Goal: Task Accomplishment & Management: Use online tool/utility

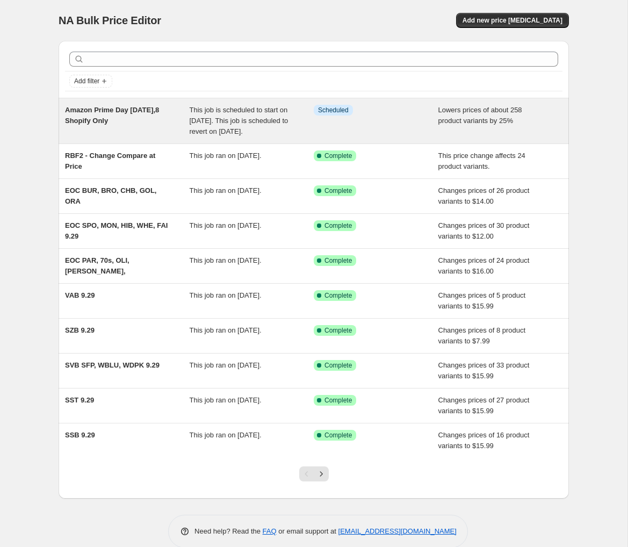
click at [466, 118] on span "Lowers prices of about 258 product variants by 25%" at bounding box center [481, 115] width 84 height 19
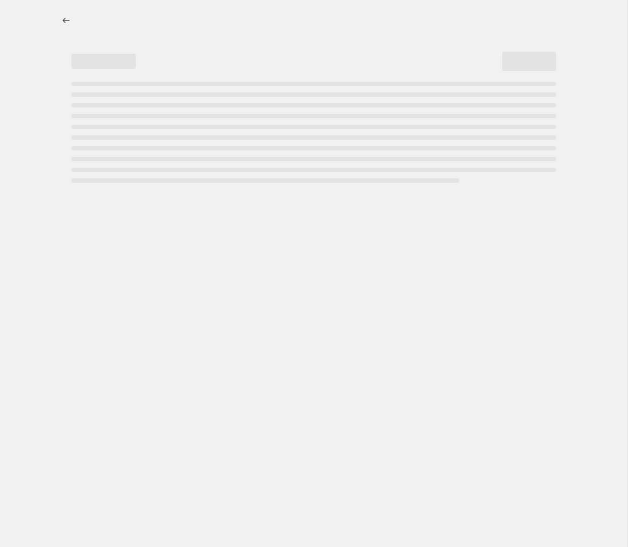
select select "percentage"
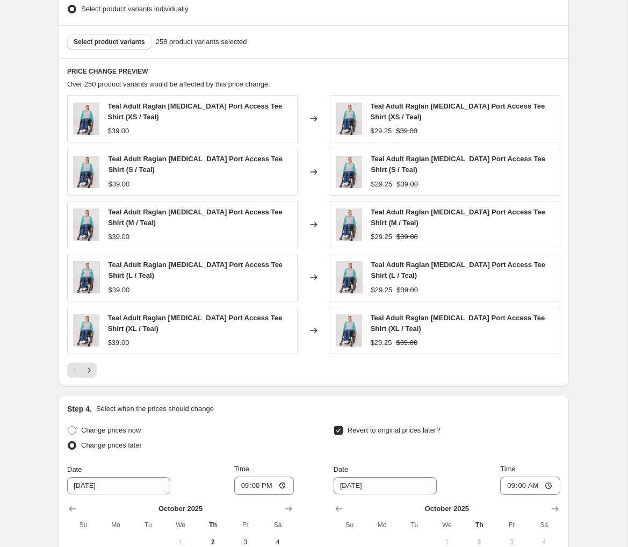
scroll to position [639, 0]
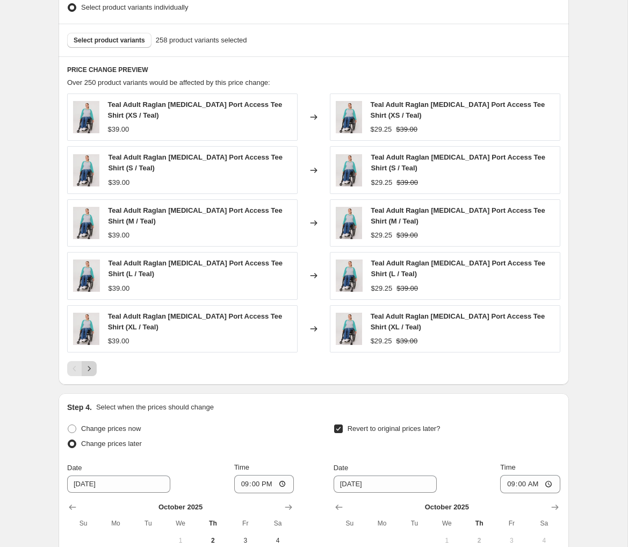
click at [89, 369] on icon "Next" at bounding box center [89, 368] width 11 height 11
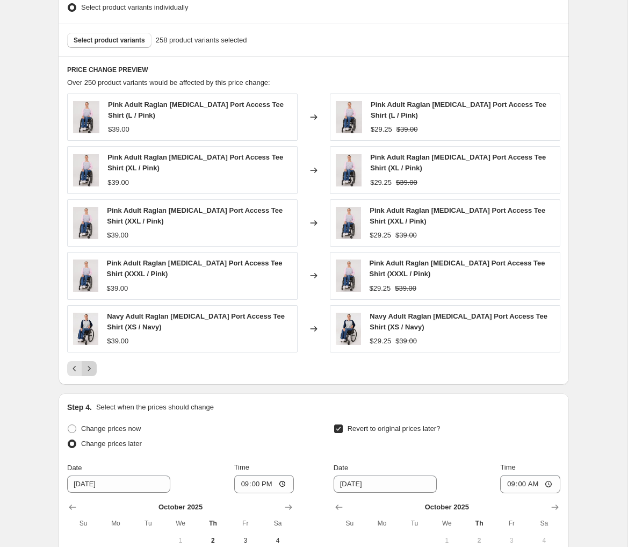
click at [89, 369] on icon "Next" at bounding box center [89, 368] width 11 height 11
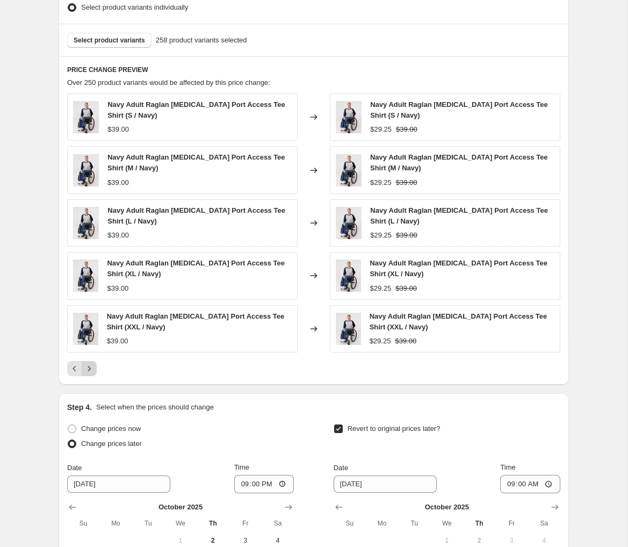
click at [89, 369] on icon "Next" at bounding box center [89, 368] width 11 height 11
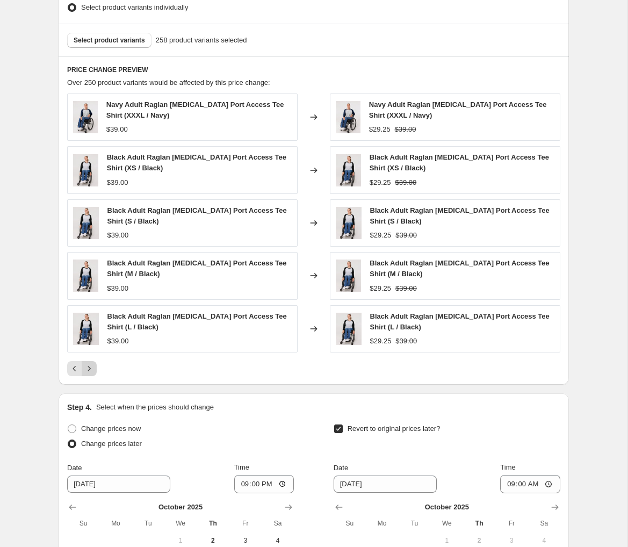
click at [89, 369] on icon "Next" at bounding box center [89, 368] width 11 height 11
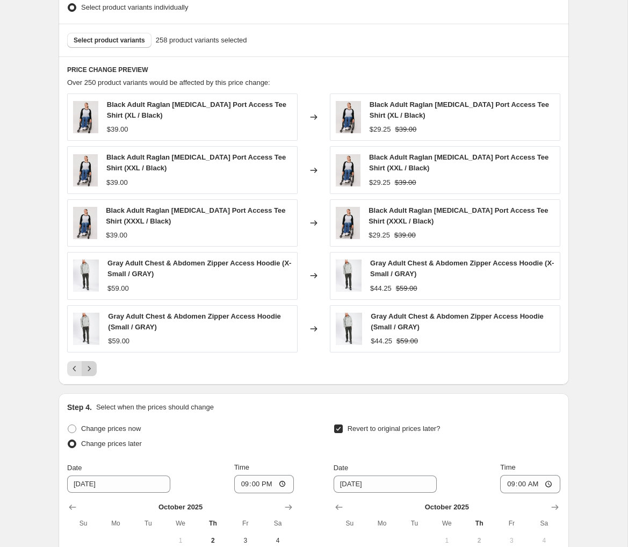
click at [90, 369] on icon "Next" at bounding box center [89, 368] width 3 height 5
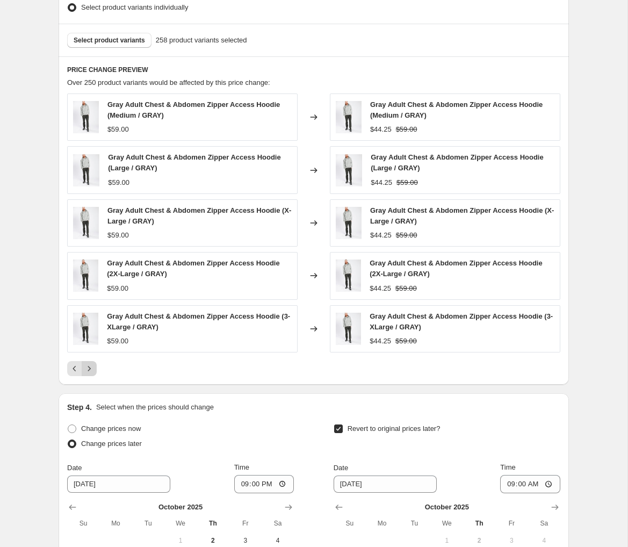
click at [90, 369] on icon "Next" at bounding box center [89, 368] width 3 height 5
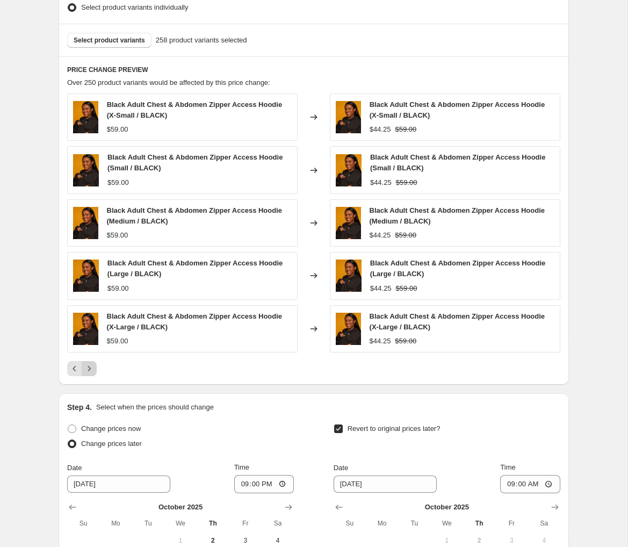
click at [90, 369] on icon "Next" at bounding box center [89, 368] width 3 height 5
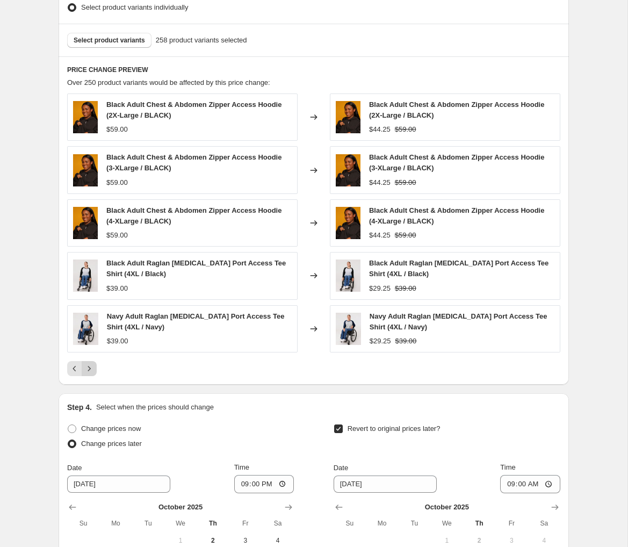
click at [90, 369] on icon "Next" at bounding box center [89, 368] width 3 height 5
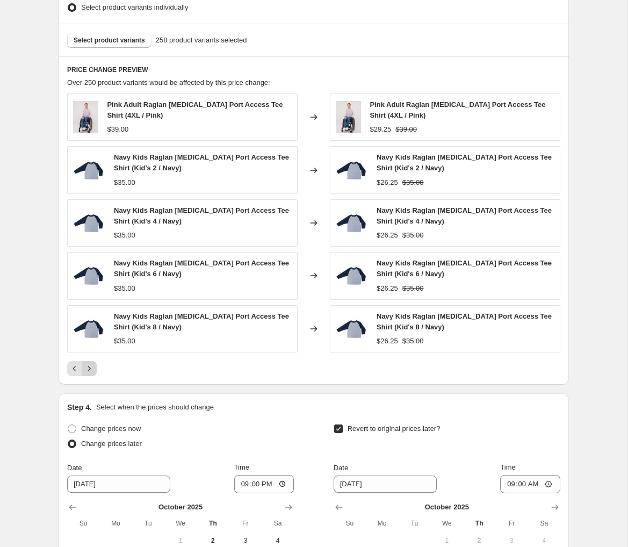
click at [90, 369] on icon "Next" at bounding box center [89, 368] width 3 height 5
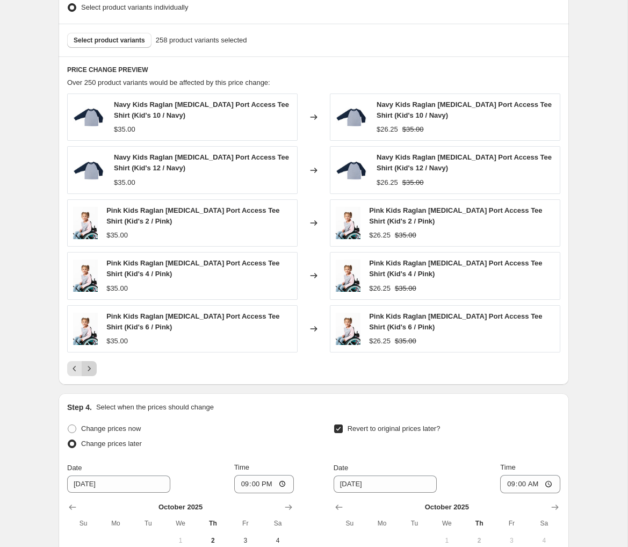
click at [94, 368] on icon "Next" at bounding box center [89, 368] width 11 height 11
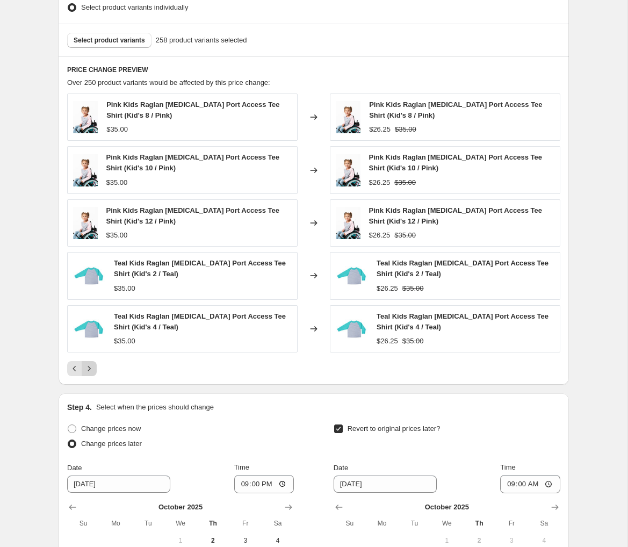
click at [94, 368] on icon "Next" at bounding box center [89, 368] width 11 height 11
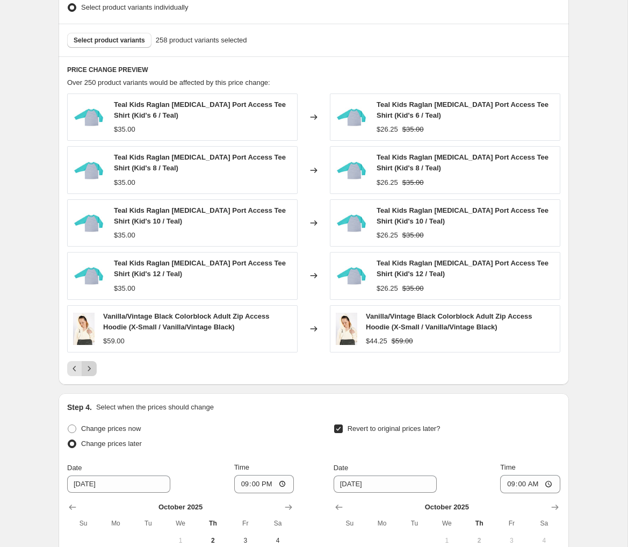
click at [92, 368] on icon "Next" at bounding box center [89, 368] width 11 height 11
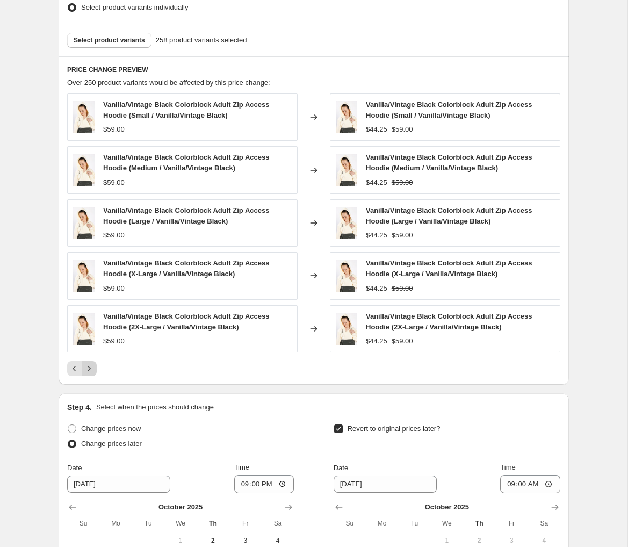
click at [92, 369] on icon "Next" at bounding box center [89, 368] width 11 height 11
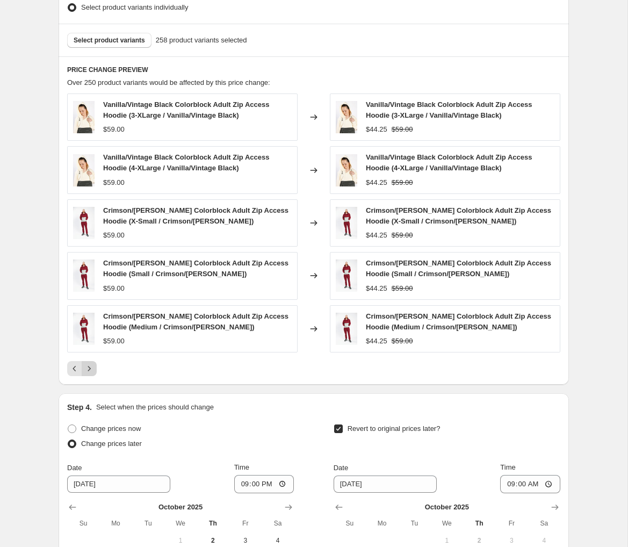
click at [92, 369] on icon "Next" at bounding box center [89, 368] width 11 height 11
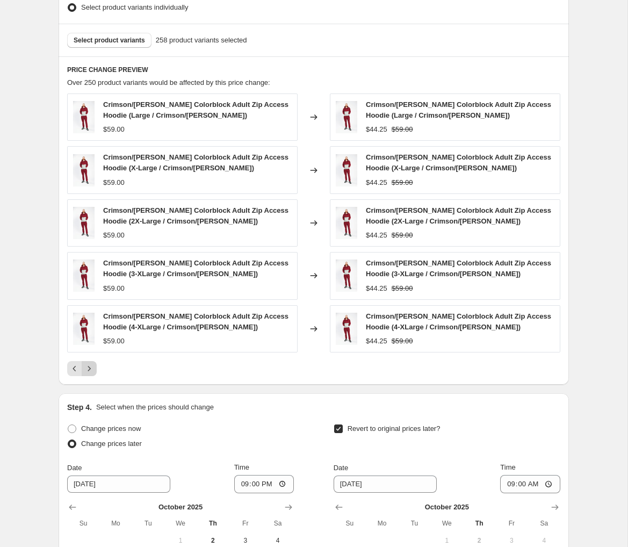
click at [92, 369] on icon "Next" at bounding box center [89, 368] width 11 height 11
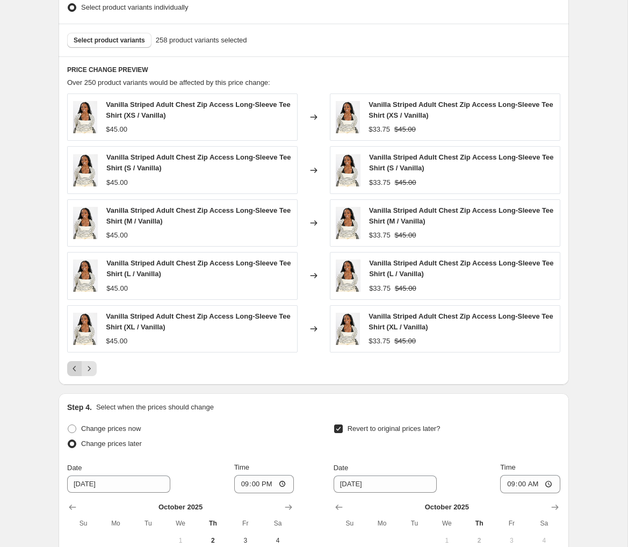
click at [77, 370] on icon "Previous" at bounding box center [74, 368] width 11 height 11
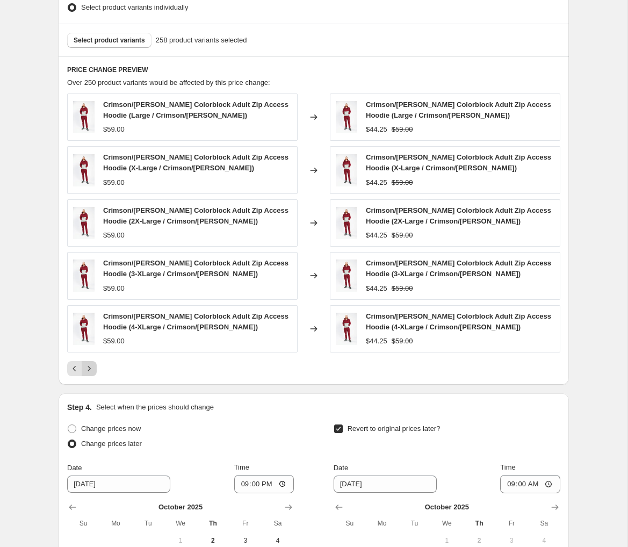
click at [92, 369] on icon "Next" at bounding box center [89, 368] width 11 height 11
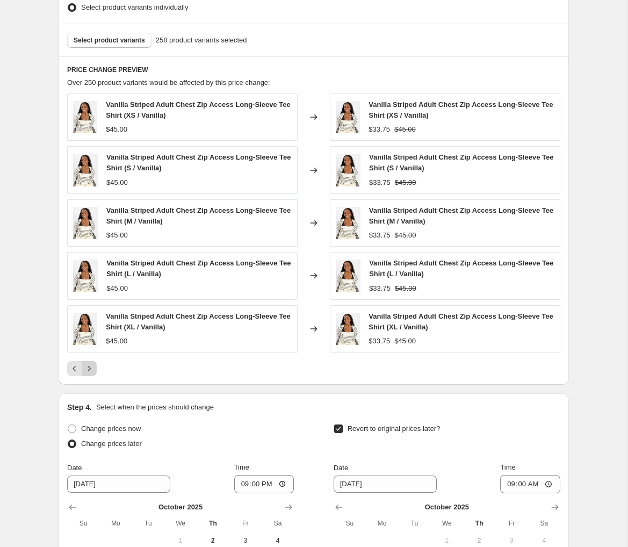
click at [92, 369] on icon "Next" at bounding box center [89, 368] width 11 height 11
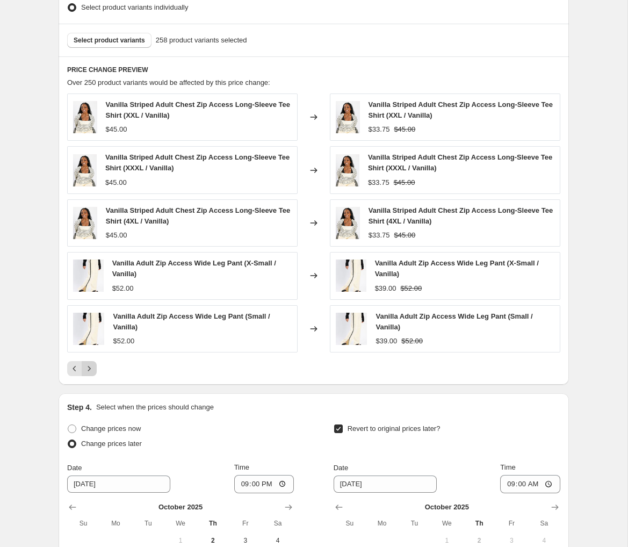
click at [92, 369] on icon "Next" at bounding box center [89, 368] width 11 height 11
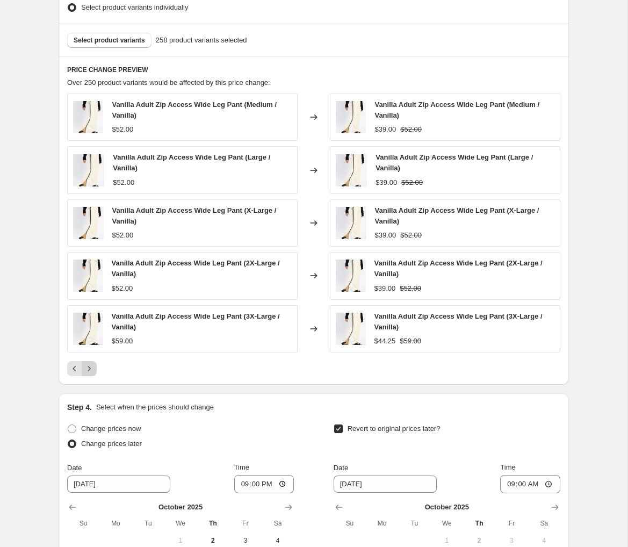
click at [92, 369] on icon "Next" at bounding box center [89, 368] width 11 height 11
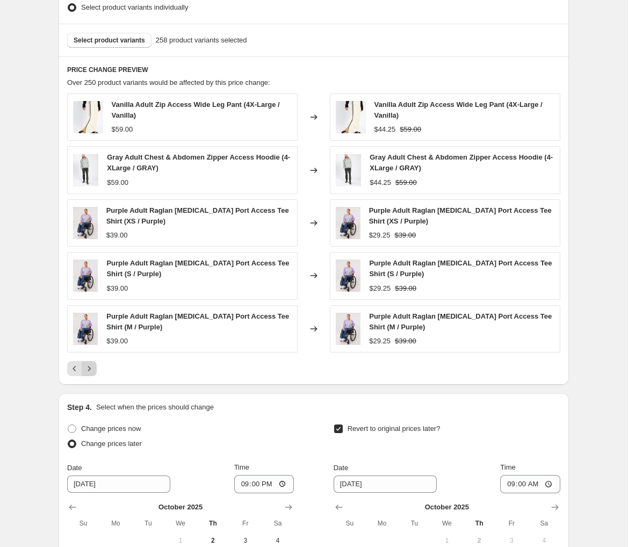
click at [92, 369] on icon "Next" at bounding box center [89, 368] width 11 height 11
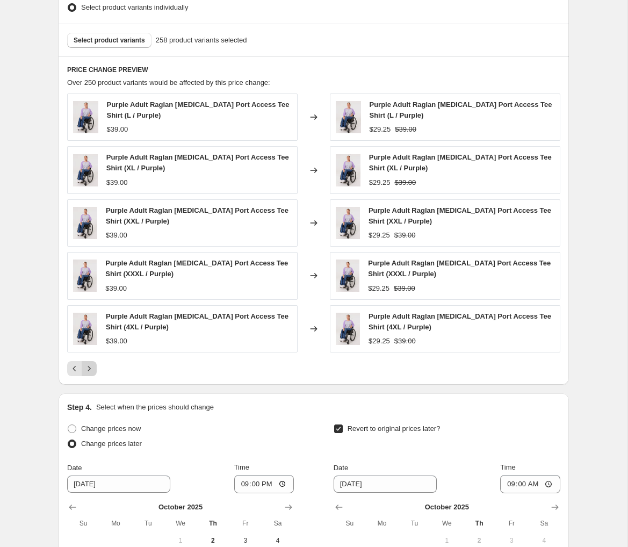
click at [92, 369] on icon "Next" at bounding box center [89, 368] width 11 height 11
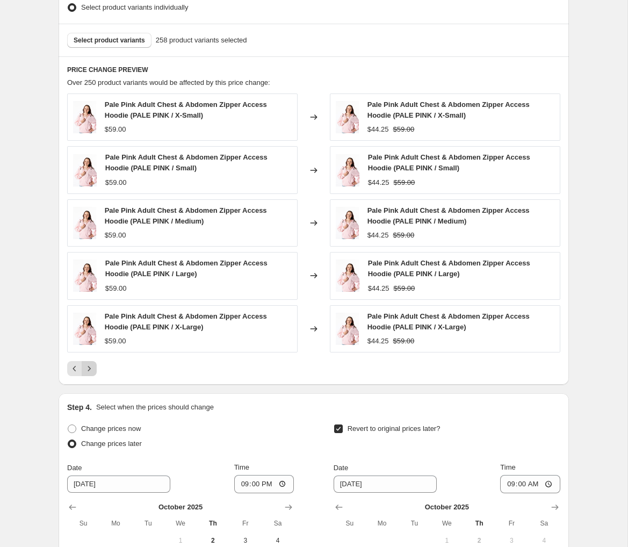
click at [92, 369] on icon "Next" at bounding box center [89, 368] width 11 height 11
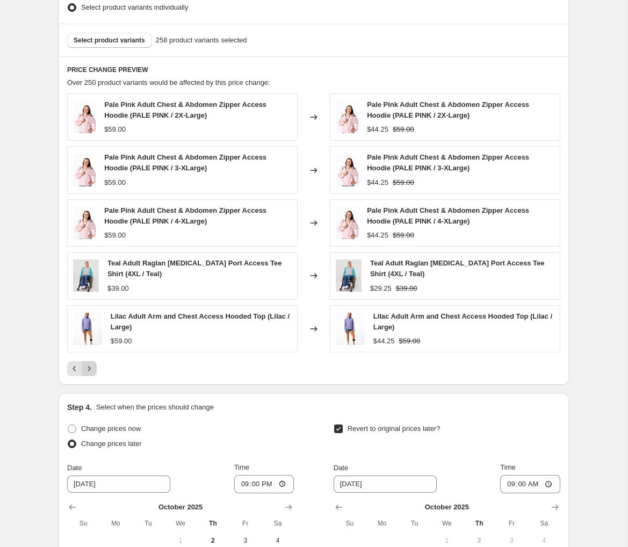
click at [88, 370] on icon "Next" at bounding box center [89, 368] width 11 height 11
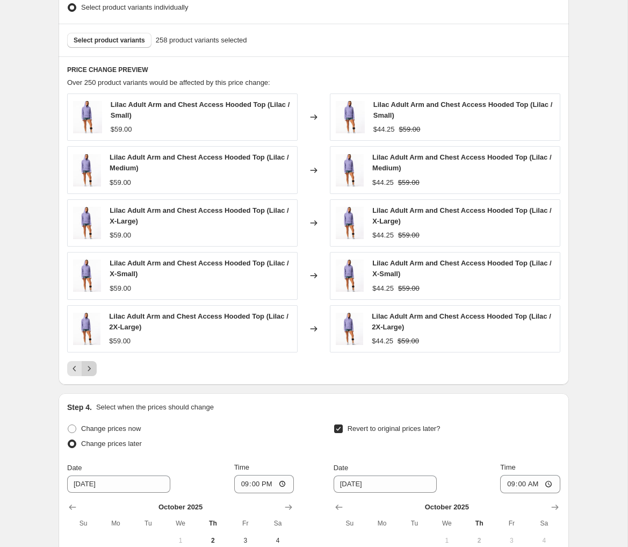
click at [88, 370] on icon "Next" at bounding box center [89, 368] width 11 height 11
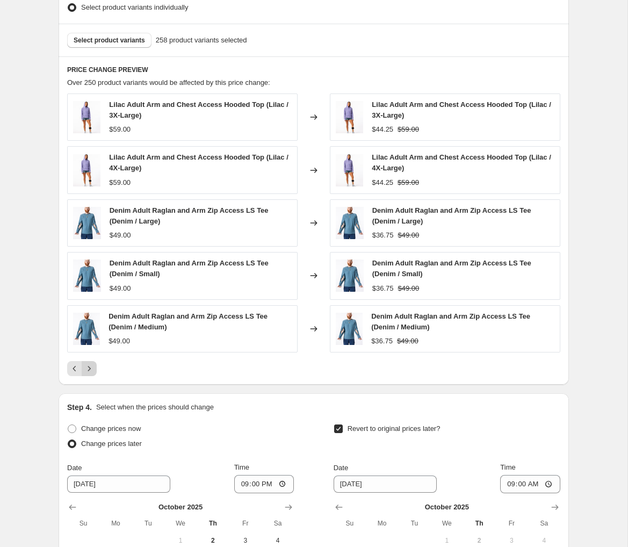
click at [89, 370] on icon "Next" at bounding box center [89, 368] width 3 height 5
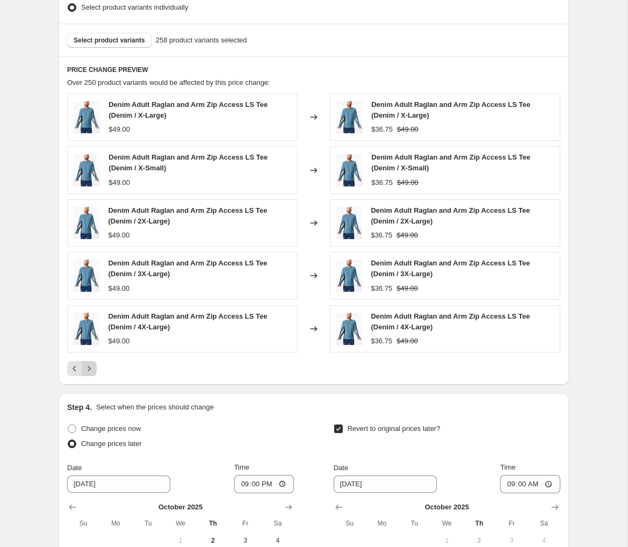
click at [89, 370] on icon "Next" at bounding box center [89, 368] width 3 height 5
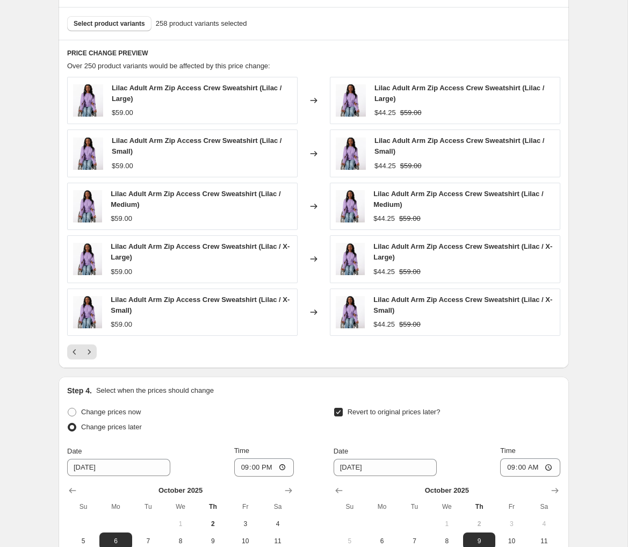
scroll to position [659, 0]
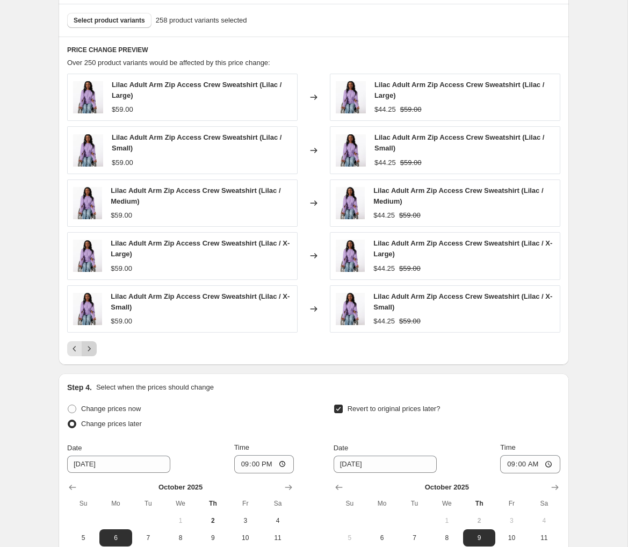
click at [90, 348] on icon "Next" at bounding box center [89, 349] width 11 height 11
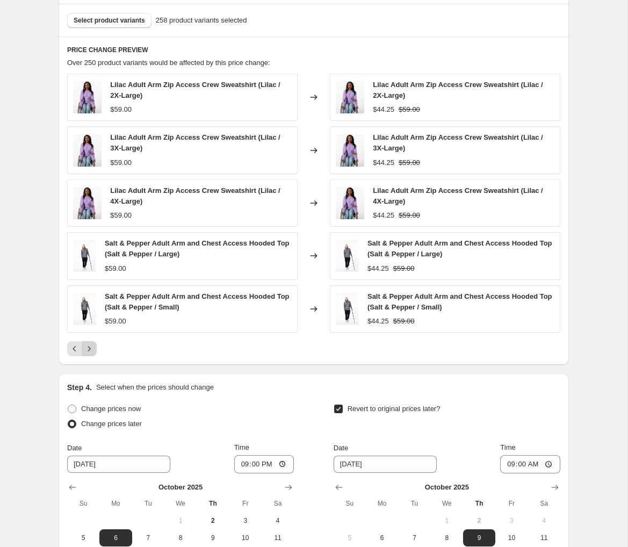
click at [90, 348] on icon "Next" at bounding box center [89, 349] width 11 height 11
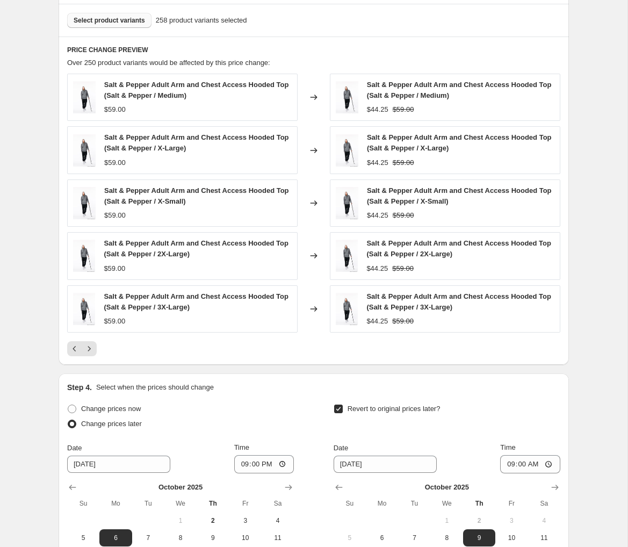
click at [118, 14] on button "Select product variants" at bounding box center [109, 20] width 84 height 15
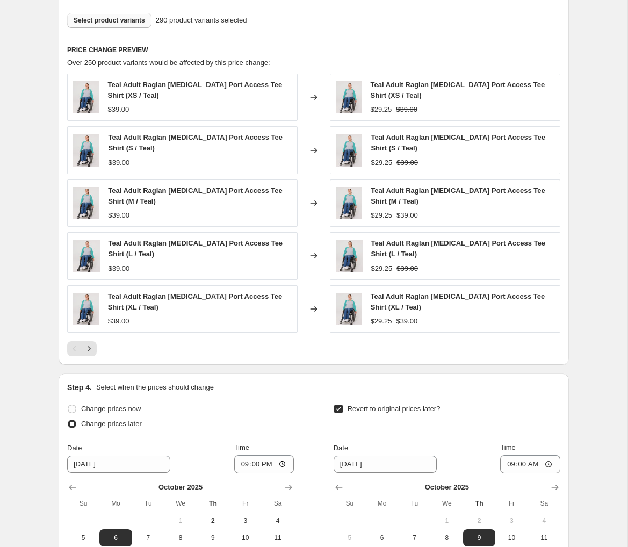
click at [126, 21] on span "Select product variants" at bounding box center [109, 20] width 71 height 9
click at [132, 24] on span "Select product variants" at bounding box center [109, 20] width 71 height 9
